Goal: Register for event/course

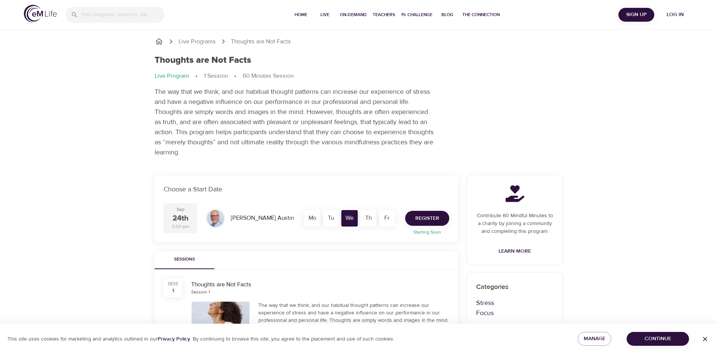
click at [437, 218] on span "Register" at bounding box center [427, 218] width 24 height 9
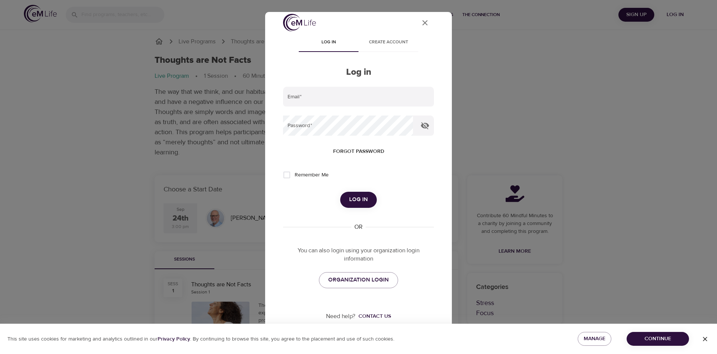
scroll to position [8, 0]
click at [370, 273] on span "ORGANIZATION LOGIN" at bounding box center [358, 278] width 60 height 10
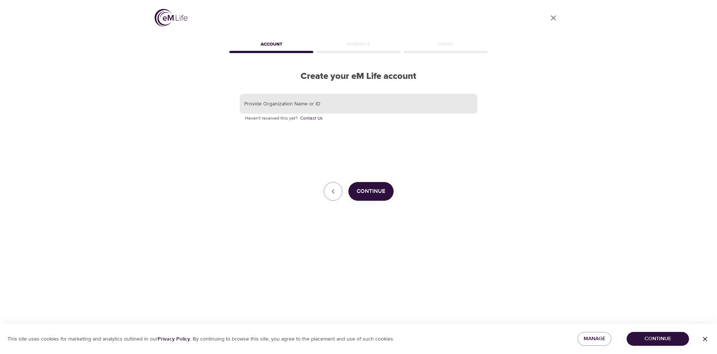
click at [279, 104] on input "text" at bounding box center [358, 104] width 237 height 20
type input "K"
type input "Lexmark"
click at [380, 191] on span "Continue" at bounding box center [371, 191] width 29 height 10
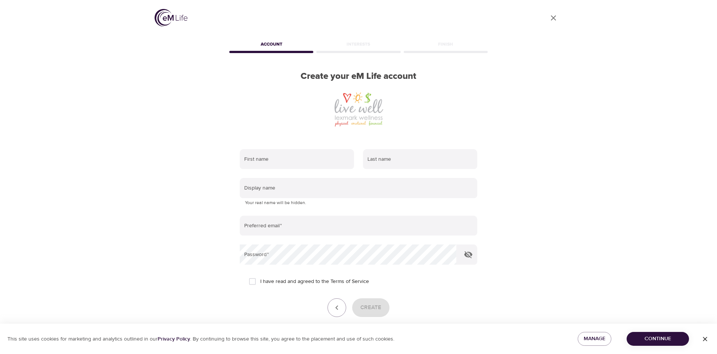
click at [287, 141] on div "First name Last name Display name Your real name will be hidden. Preferred emai…" at bounding box center [358, 243] width 261 height 212
click at [285, 155] on input "text" at bounding box center [297, 159] width 114 height 20
type input "Bethany"
type input "Williams"
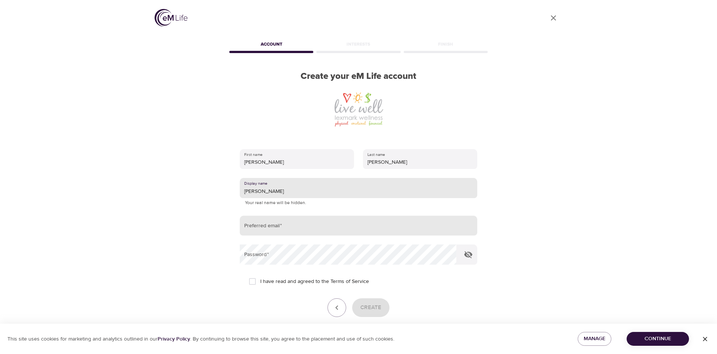
type input "Bethany"
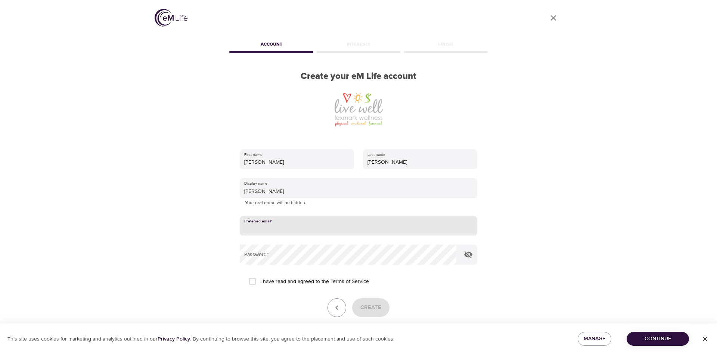
click at [290, 232] on input "email" at bounding box center [358, 225] width 237 height 20
type input "bethany.williams@lexmark.com"
click at [252, 282] on input "I have read and agreed to the Terms of Service" at bounding box center [253, 281] width 16 height 16
checkbox input "true"
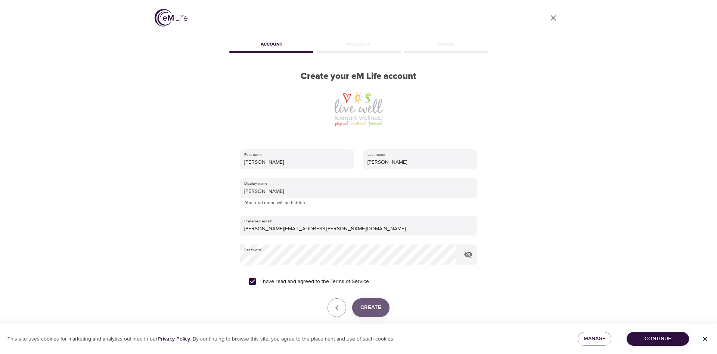
click at [379, 305] on span "Create" at bounding box center [370, 307] width 21 height 10
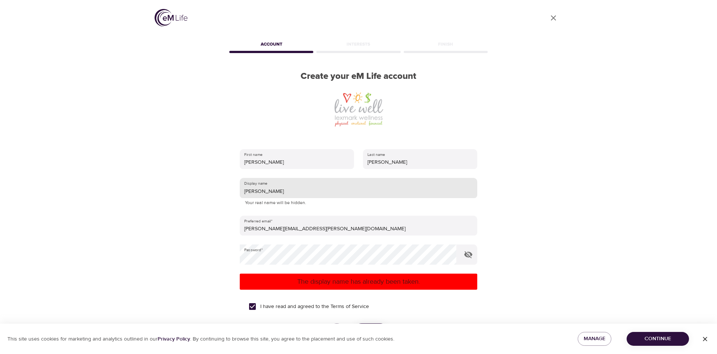
click at [286, 189] on input "Bethany" at bounding box center [358, 188] width 237 height 20
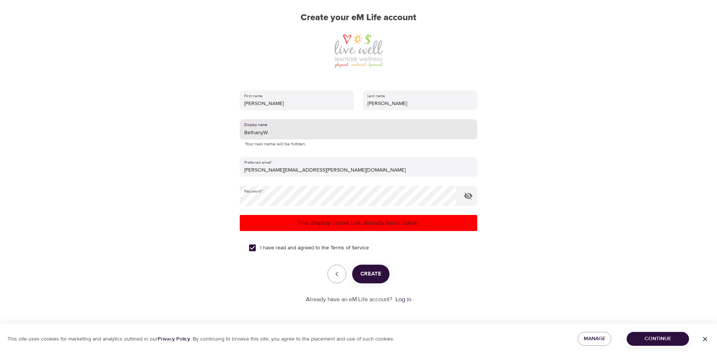
click at [375, 277] on span "Create" at bounding box center [370, 274] width 21 height 10
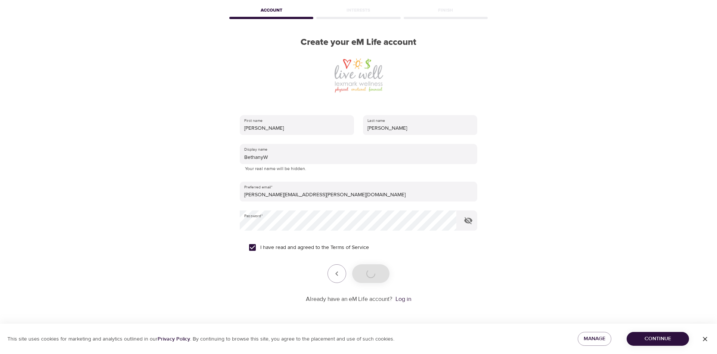
scroll to position [34, 0]
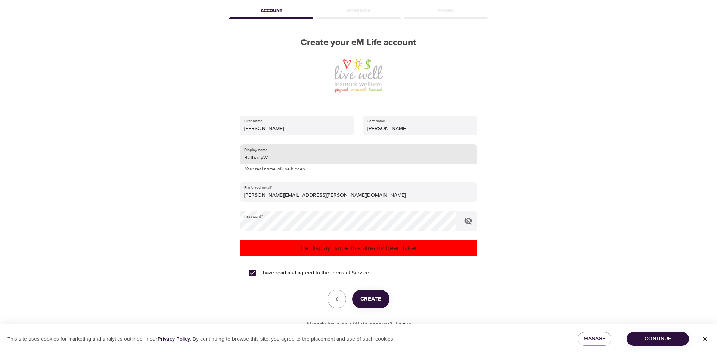
click at [284, 161] on input "BethanyW" at bounding box center [358, 154] width 237 height 20
type input "Bewilliams"
click at [383, 291] on button "Create" at bounding box center [370, 298] width 37 height 19
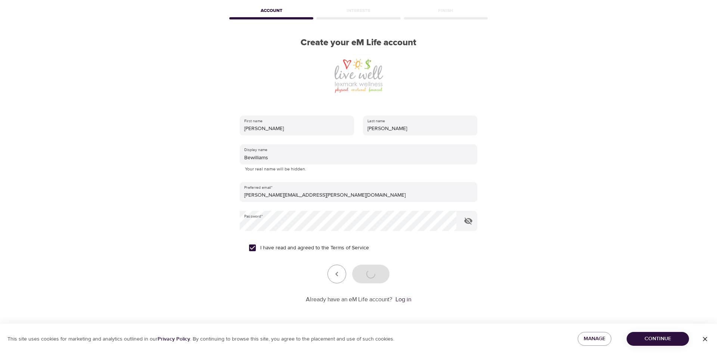
click at [702, 340] on icon "button" at bounding box center [704, 338] width 7 height 7
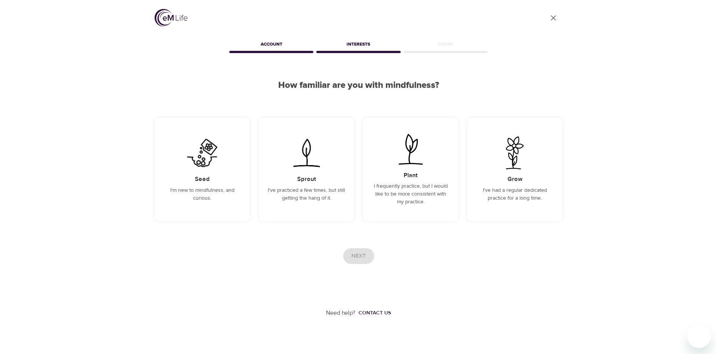
click at [101, 131] on div "User Profile Account Interests Finish How familiar are you with mindfulness? Se…" at bounding box center [358, 158] width 717 height 317
click at [298, 179] on h5 "Sprout" at bounding box center [306, 179] width 19 height 8
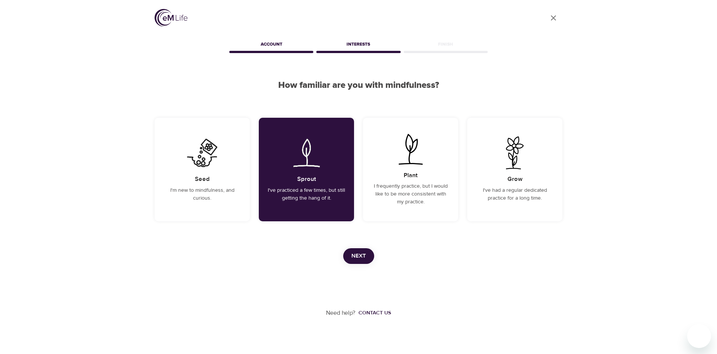
click at [362, 258] on span "Next" at bounding box center [358, 256] width 15 height 10
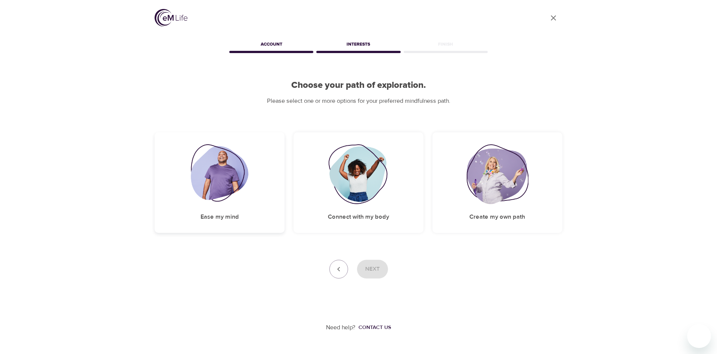
click at [221, 171] on img at bounding box center [220, 174] width 58 height 60
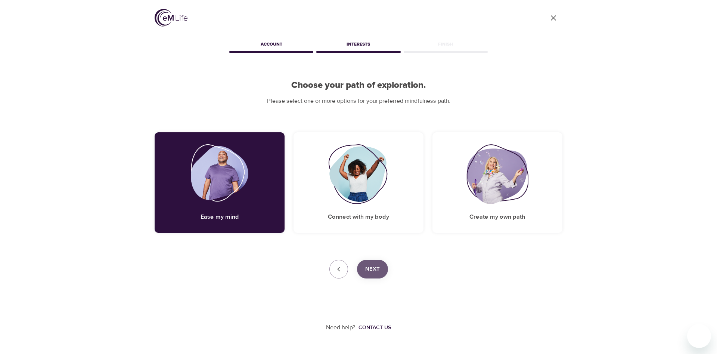
click at [375, 270] on span "Next" at bounding box center [372, 269] width 15 height 10
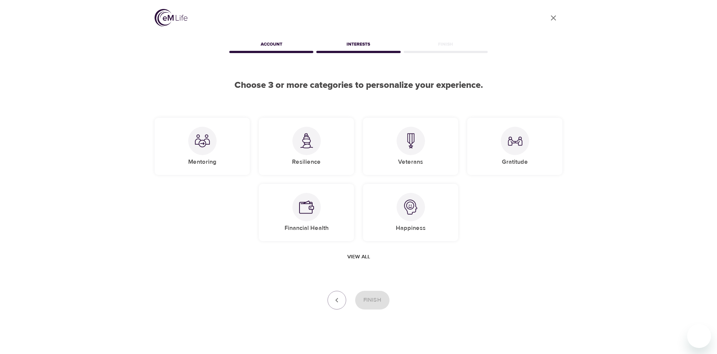
click at [361, 256] on span "View all" at bounding box center [358, 256] width 23 height 9
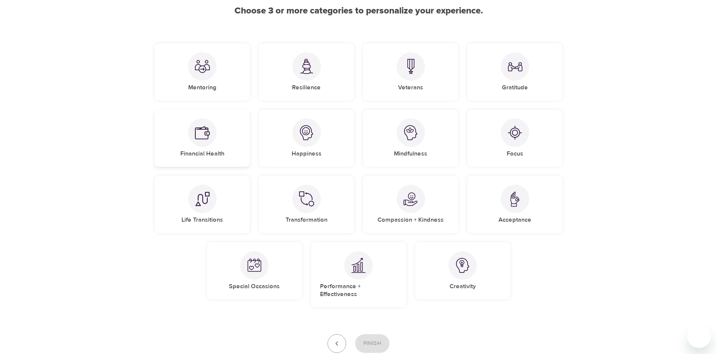
scroll to position [76, 0]
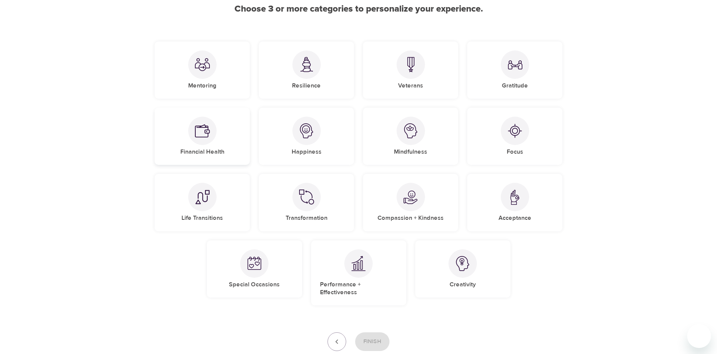
click at [198, 134] on img at bounding box center [202, 130] width 15 height 15
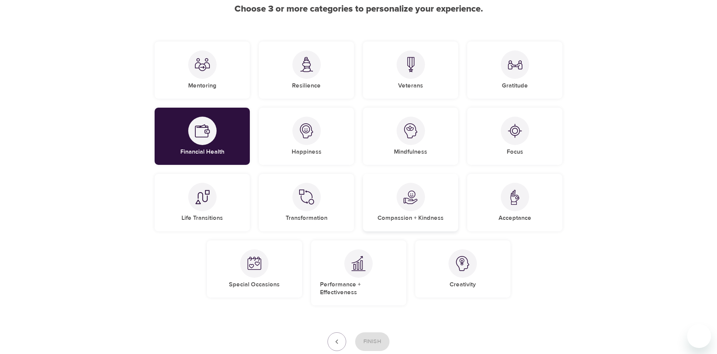
click at [412, 203] on img at bounding box center [410, 196] width 15 height 15
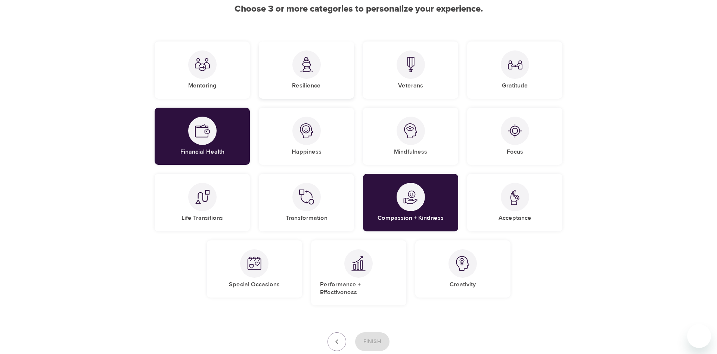
click at [282, 82] on div "Resilience" at bounding box center [306, 69] width 95 height 57
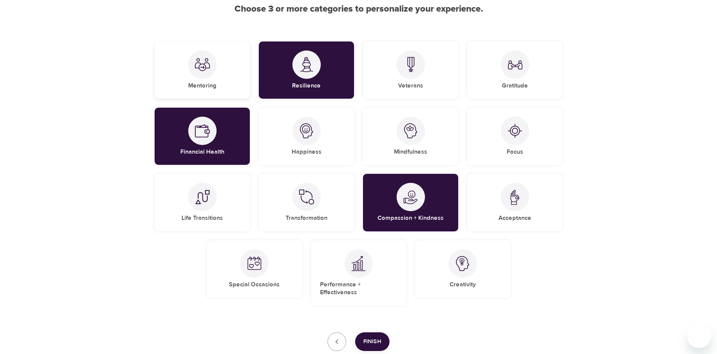
click at [163, 62] on div "Mentoring" at bounding box center [202, 69] width 95 height 57
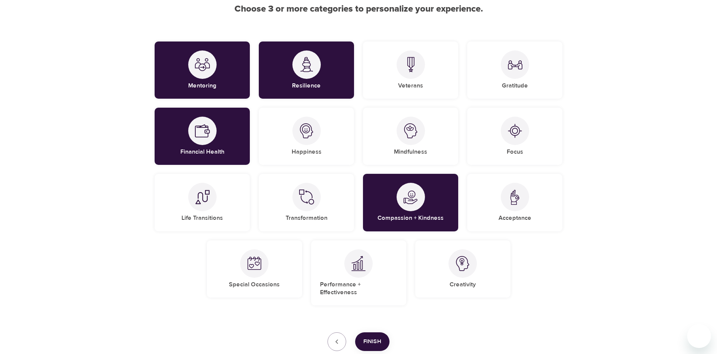
click at [369, 336] on span "Finish" at bounding box center [372, 341] width 18 height 10
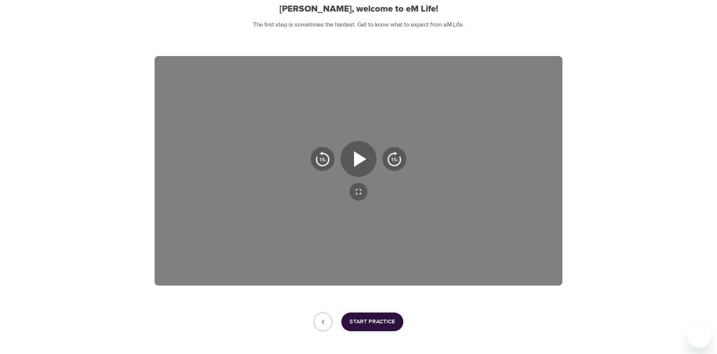
scroll to position [64, 0]
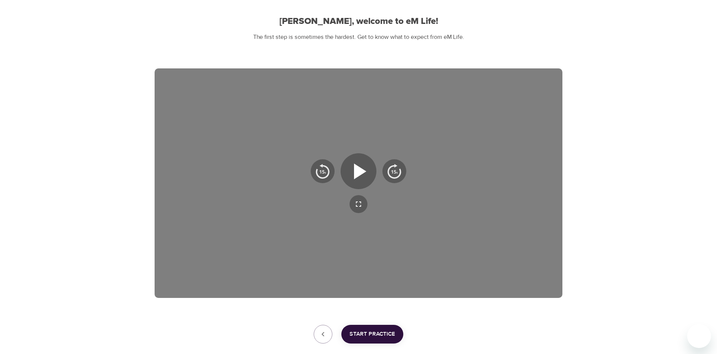
click at [366, 333] on span "Start Practice" at bounding box center [372, 334] width 46 height 10
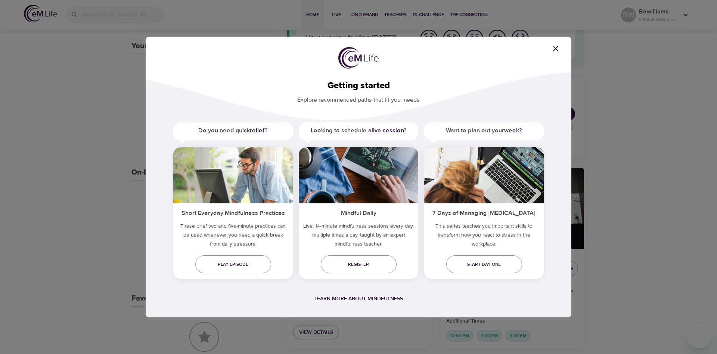
click at [553, 49] on icon "button" at bounding box center [555, 48] width 9 height 9
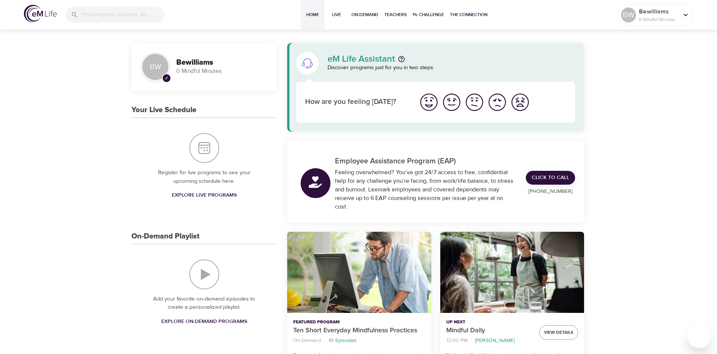
click at [475, 105] on img "I'm feeling ok" at bounding box center [474, 102] width 21 height 21
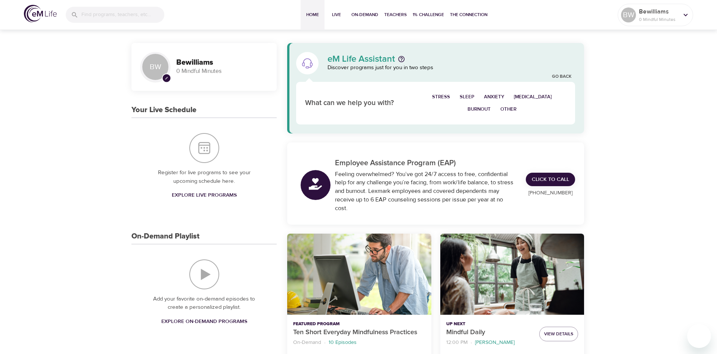
click at [450, 95] on span "Stress" at bounding box center [441, 97] width 18 height 9
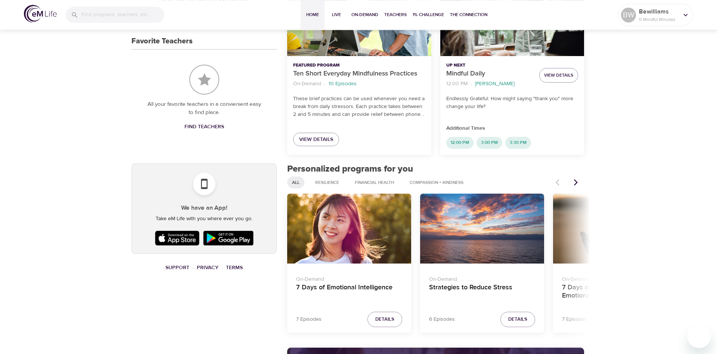
scroll to position [343, 0]
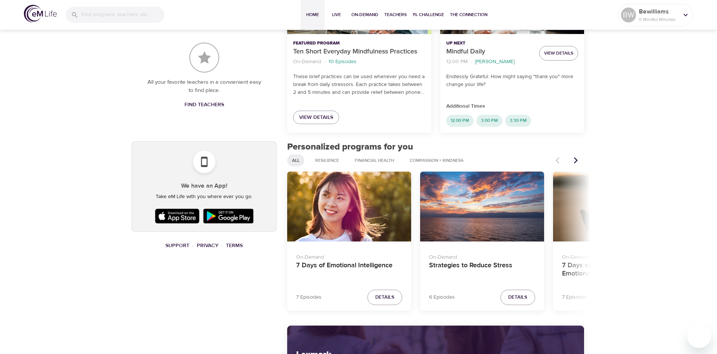
click at [578, 153] on button "Next items" at bounding box center [576, 160] width 16 height 16
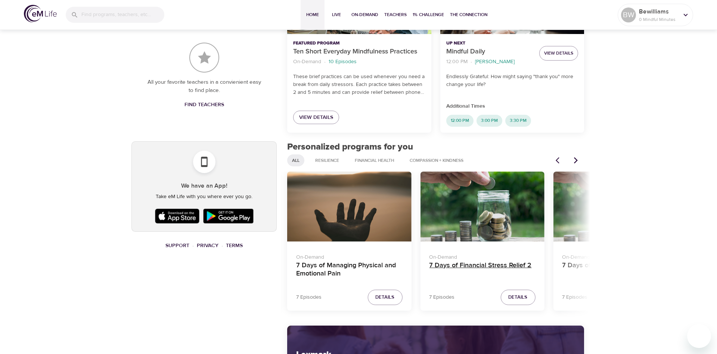
click at [487, 268] on h4 "7 Days of Financial Stress Relief 2" at bounding box center [482, 270] width 106 height 18
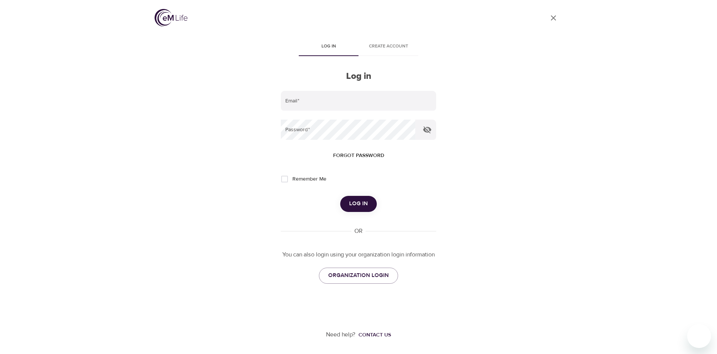
type input "bewilliams"
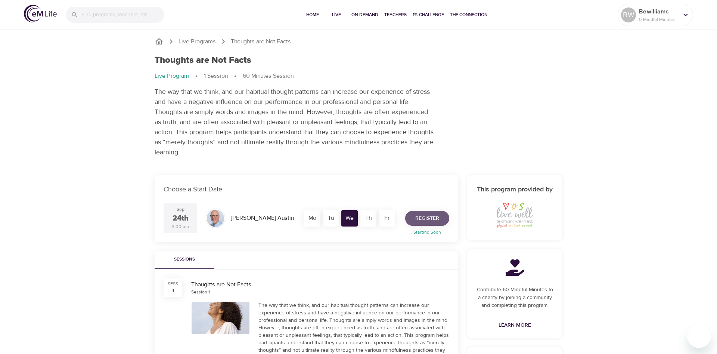
click at [421, 217] on span "Register" at bounding box center [427, 218] width 24 height 9
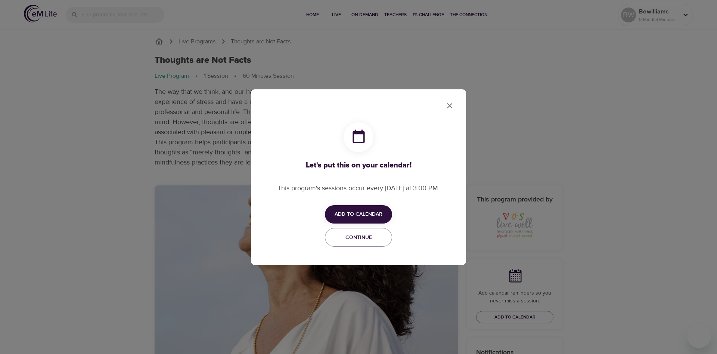
checkbox input "true"
click at [369, 213] on span "Add to Calendar" at bounding box center [359, 213] width 48 height 9
click at [373, 242] on span "Outlook" at bounding box center [363, 243] width 23 height 10
click at [448, 107] on div at bounding box center [358, 177] width 717 height 354
click at [372, 233] on span "Continue" at bounding box center [358, 237] width 57 height 9
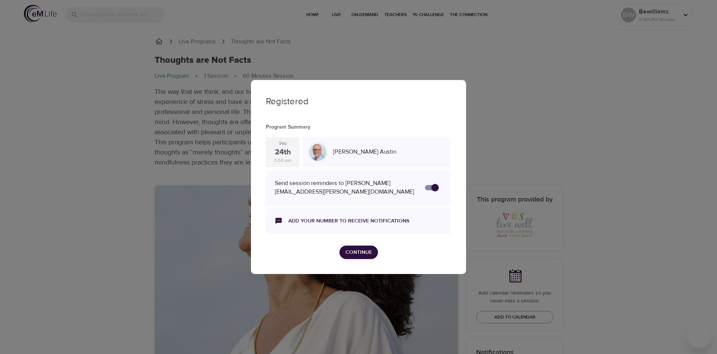
click at [360, 249] on span "Continue" at bounding box center [358, 252] width 27 height 9
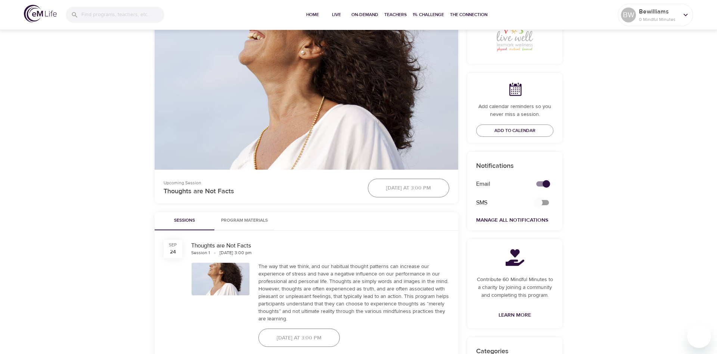
scroll to position [190, 0]
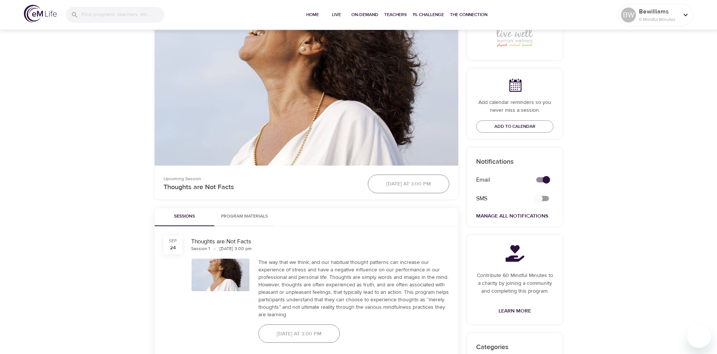
click at [251, 222] on button "Program Materials" at bounding box center [244, 217] width 60 height 18
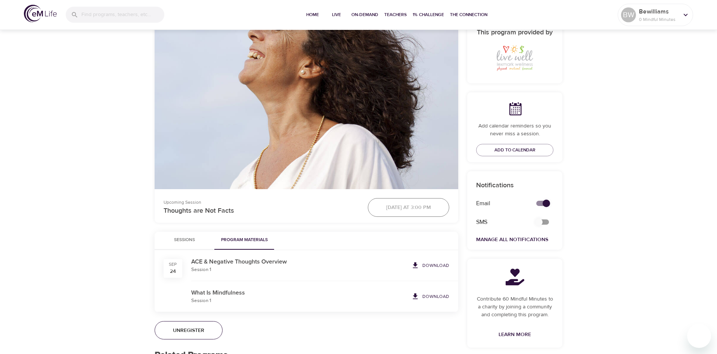
scroll to position [152, 0]
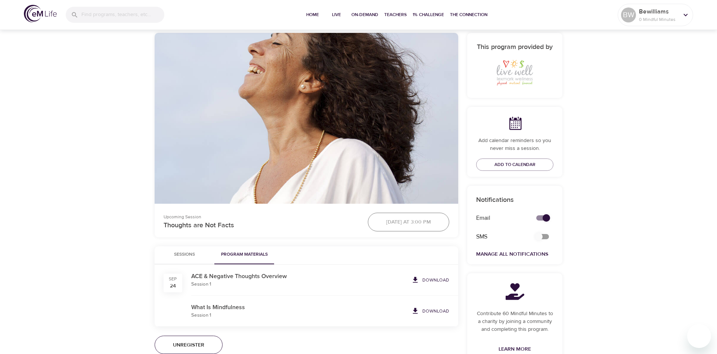
click at [427, 279] on p "Download" at bounding box center [435, 279] width 27 height 7
click at [445, 311] on p "Download" at bounding box center [435, 310] width 27 height 7
click at [444, 312] on p "Download" at bounding box center [435, 310] width 27 height 7
